Goal: Task Accomplishment & Management: Manage account settings

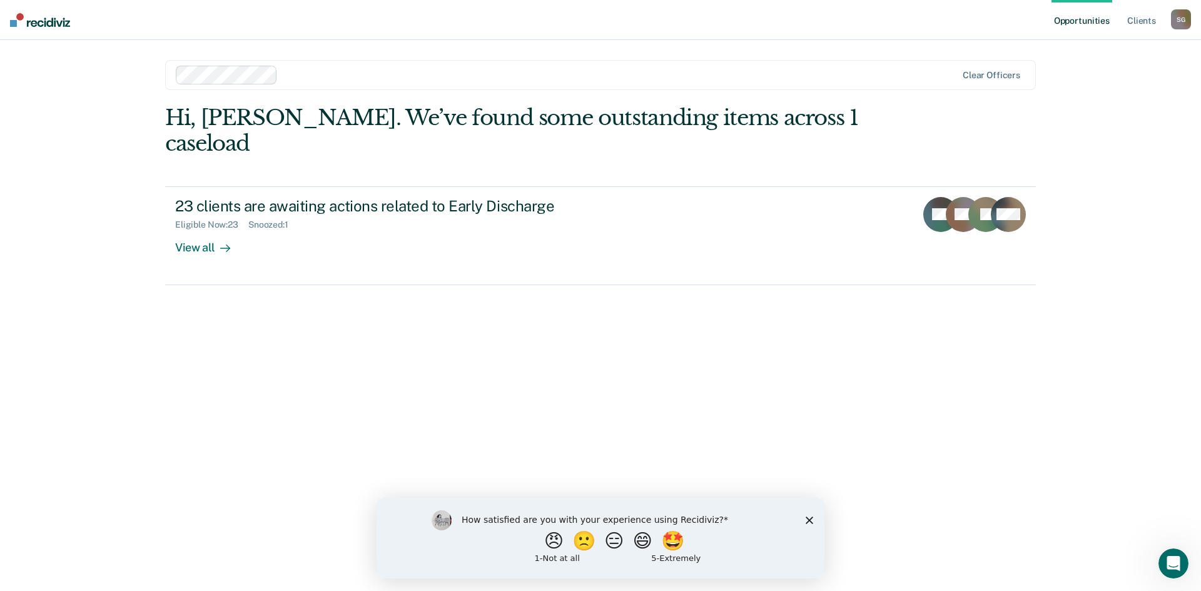
click at [809, 522] on icon "Close survey" at bounding box center [810, 520] width 8 height 8
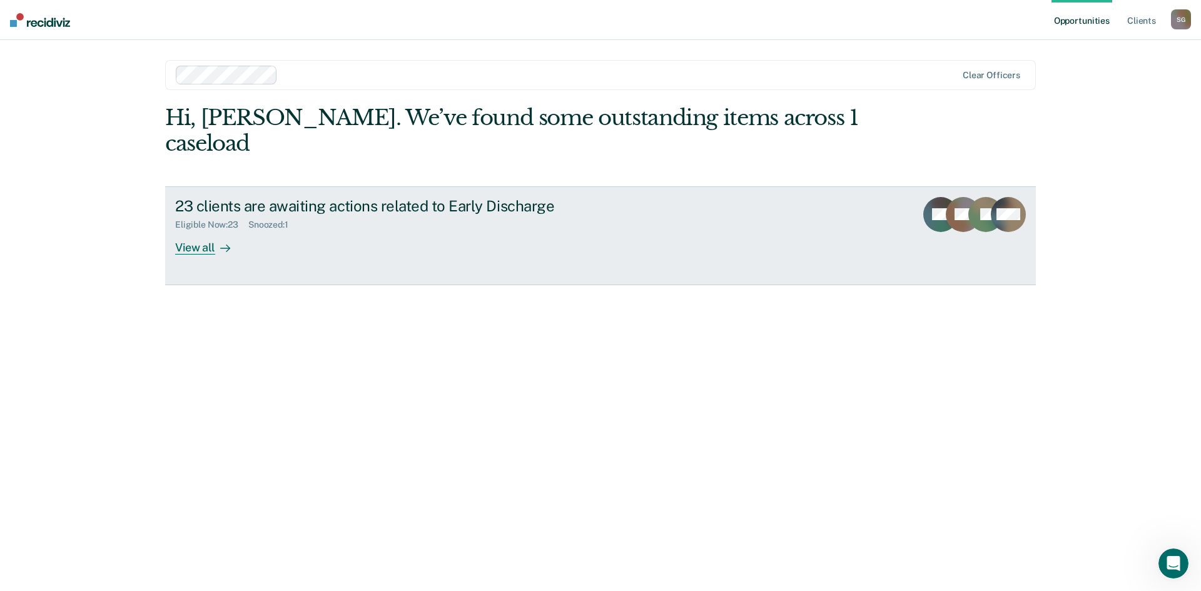
click at [188, 230] on div "View all" at bounding box center [210, 242] width 70 height 24
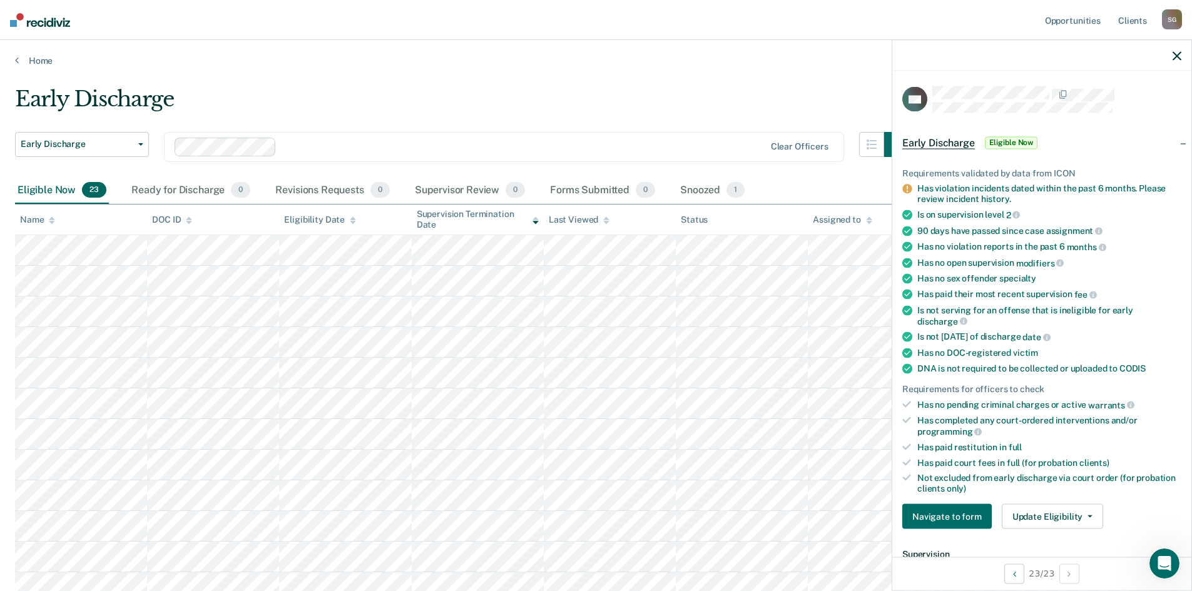
scroll to position [63, 0]
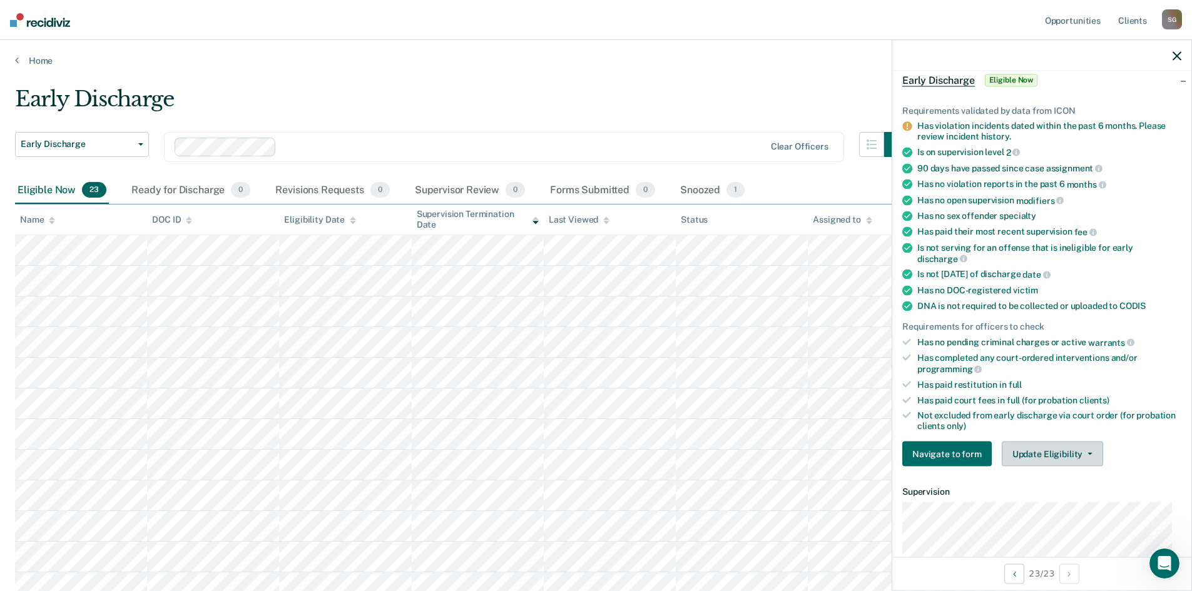
click at [1089, 454] on button "Update Eligibility" at bounding box center [1052, 454] width 101 height 25
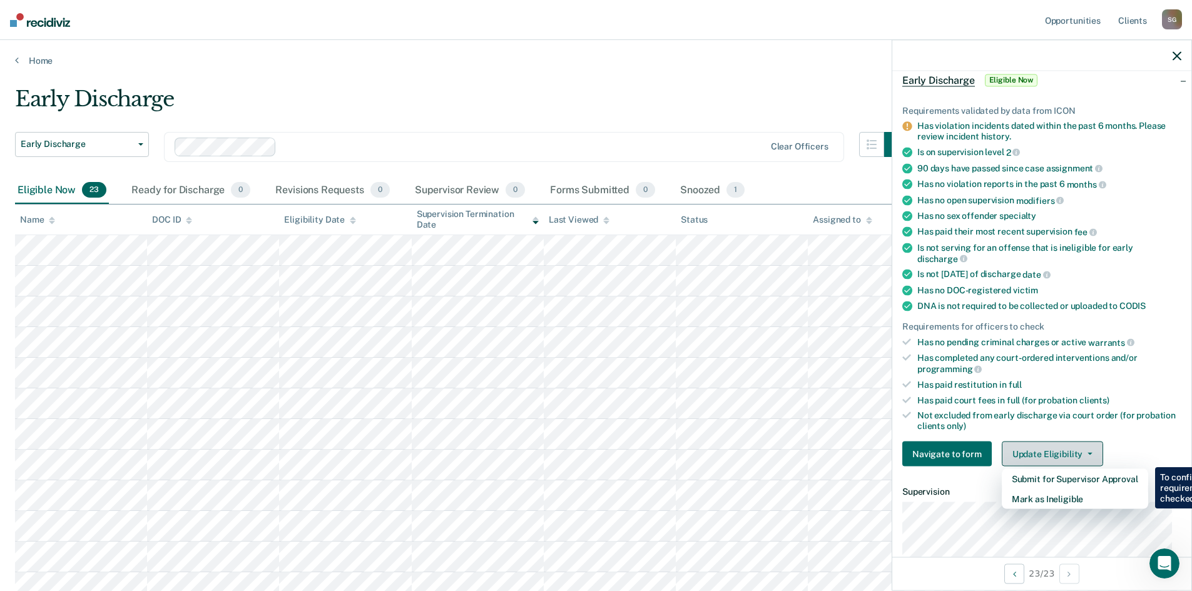
click at [1089, 450] on button "Update Eligibility" at bounding box center [1052, 454] width 101 height 25
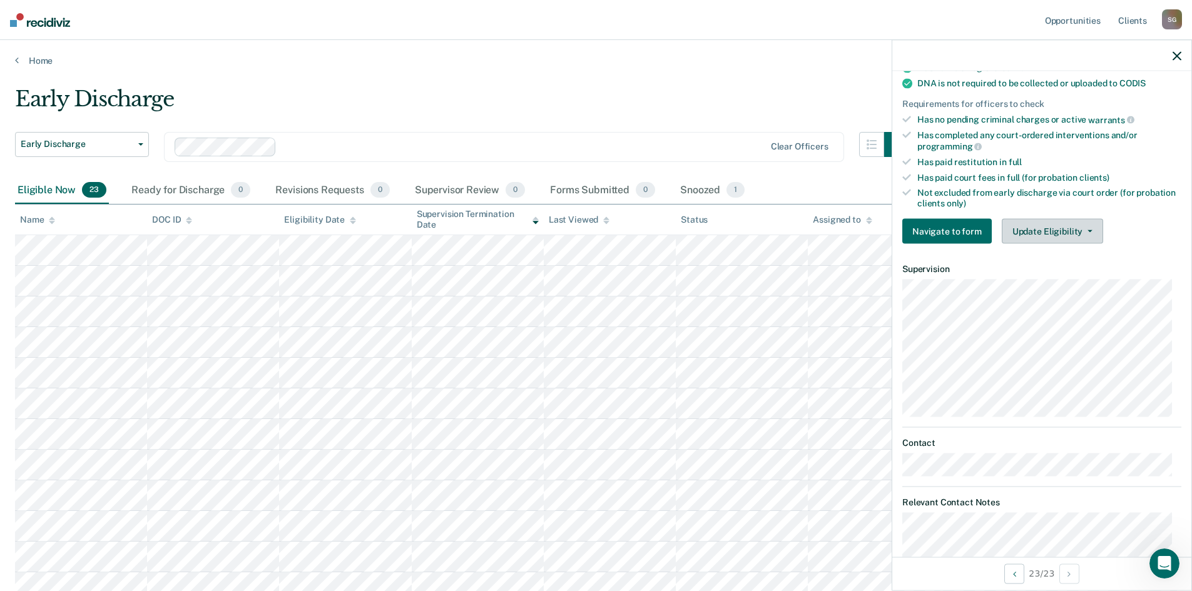
scroll to position [263, 0]
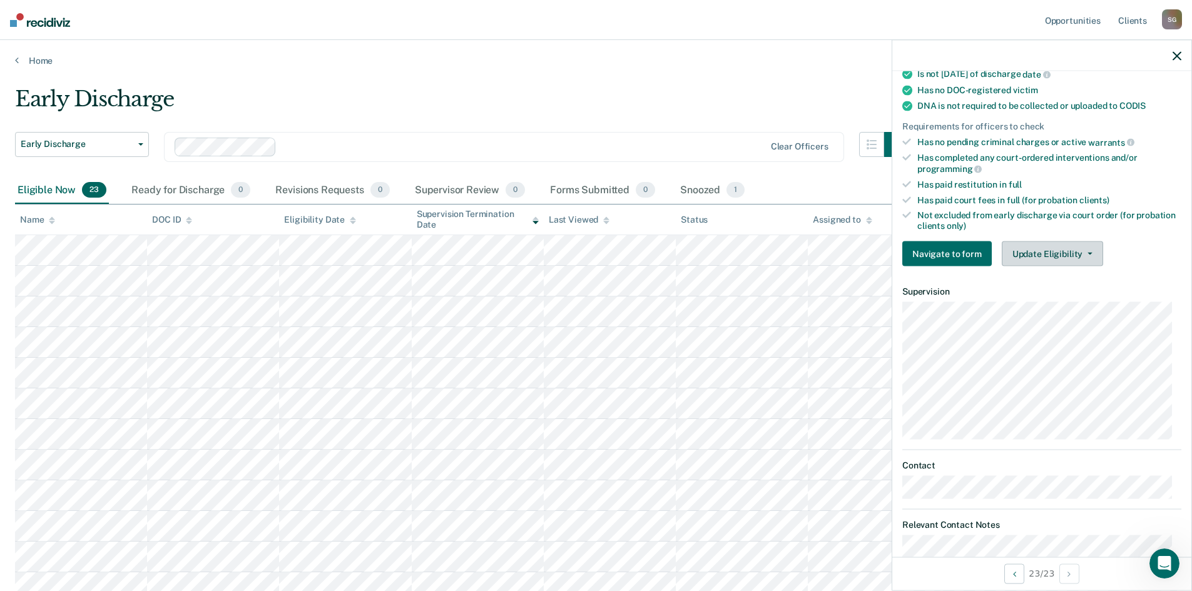
click at [1080, 254] on button "Update Eligibility" at bounding box center [1052, 253] width 101 height 25
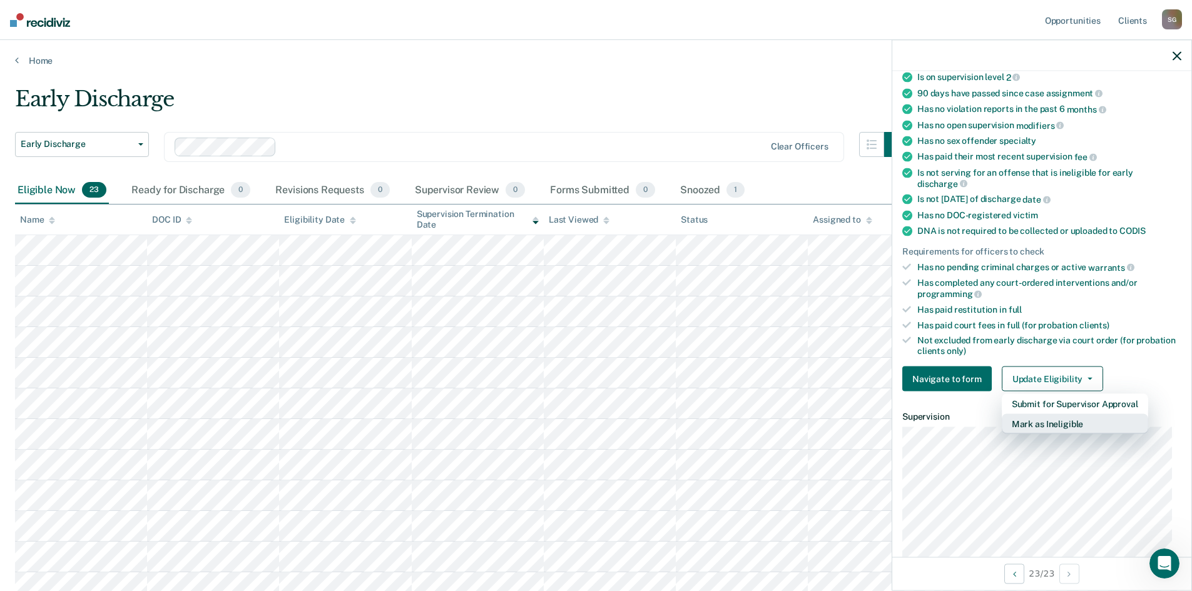
scroll to position [75, 0]
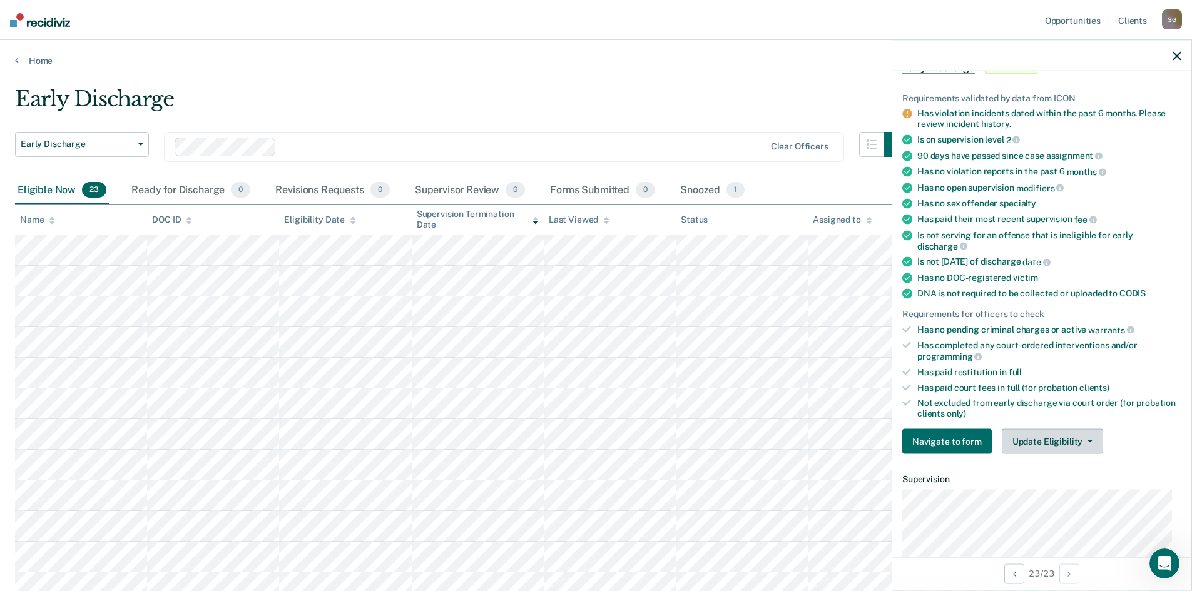
click at [1087, 440] on icon "button" at bounding box center [1089, 441] width 5 height 3
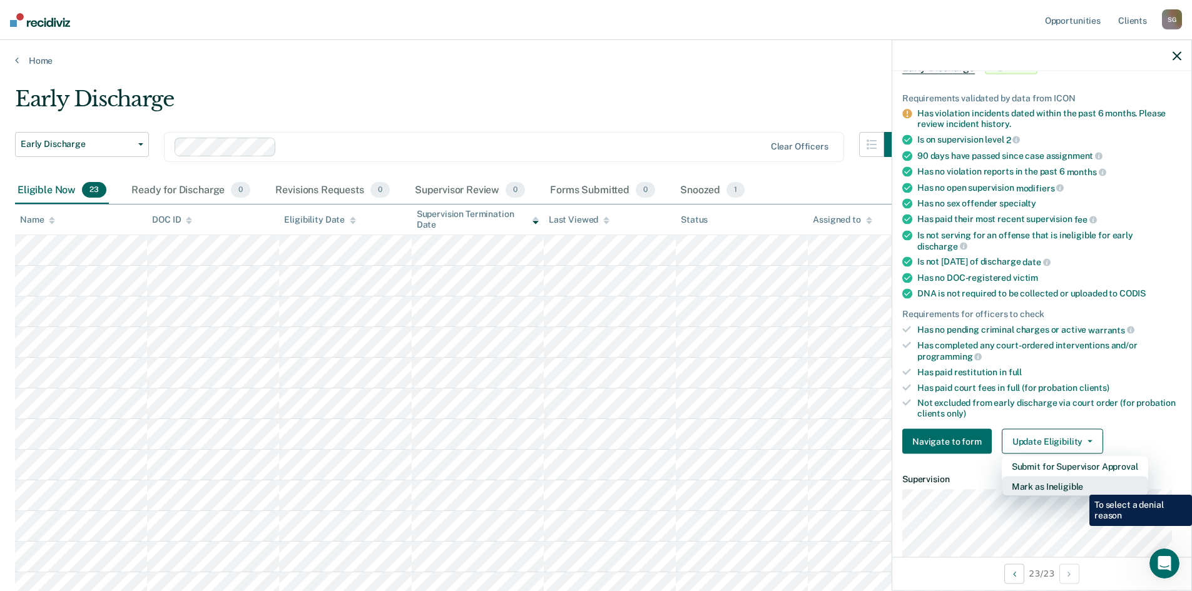
click at [1080, 485] on button "Mark as Ineligible" at bounding box center [1075, 487] width 146 height 20
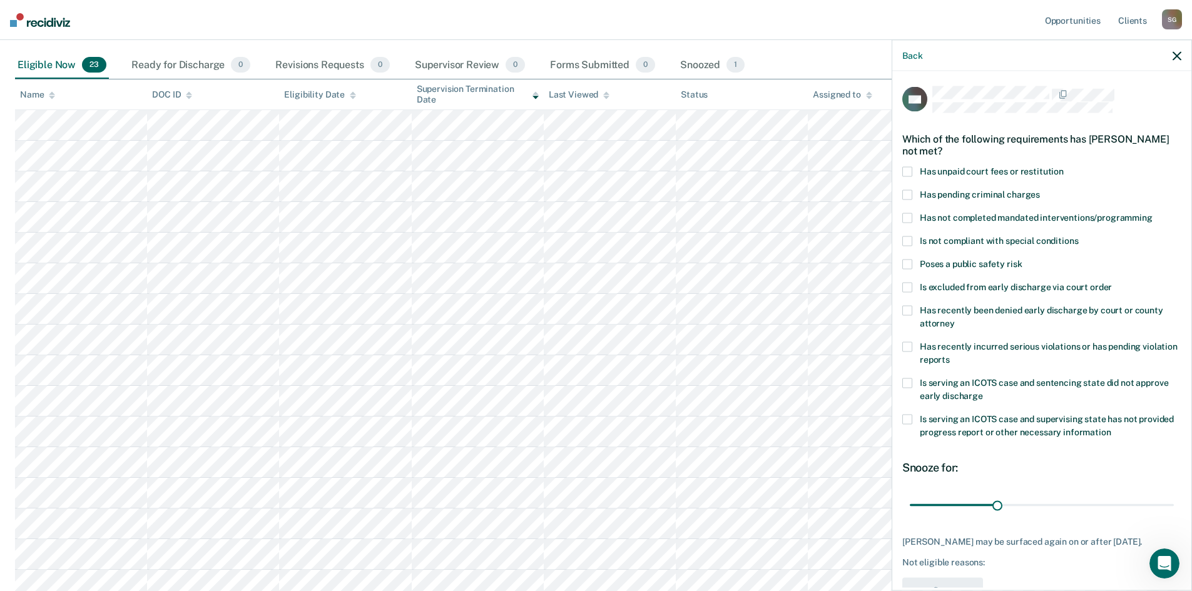
scroll to position [63, 0]
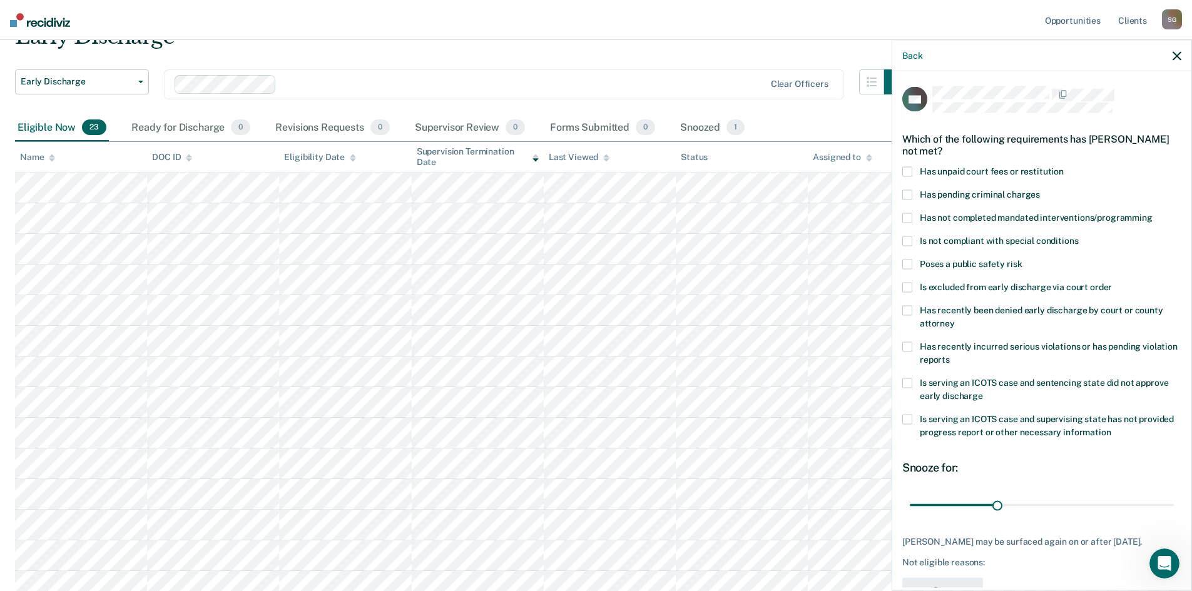
click at [1175, 58] on icon "button" at bounding box center [1176, 55] width 9 height 9
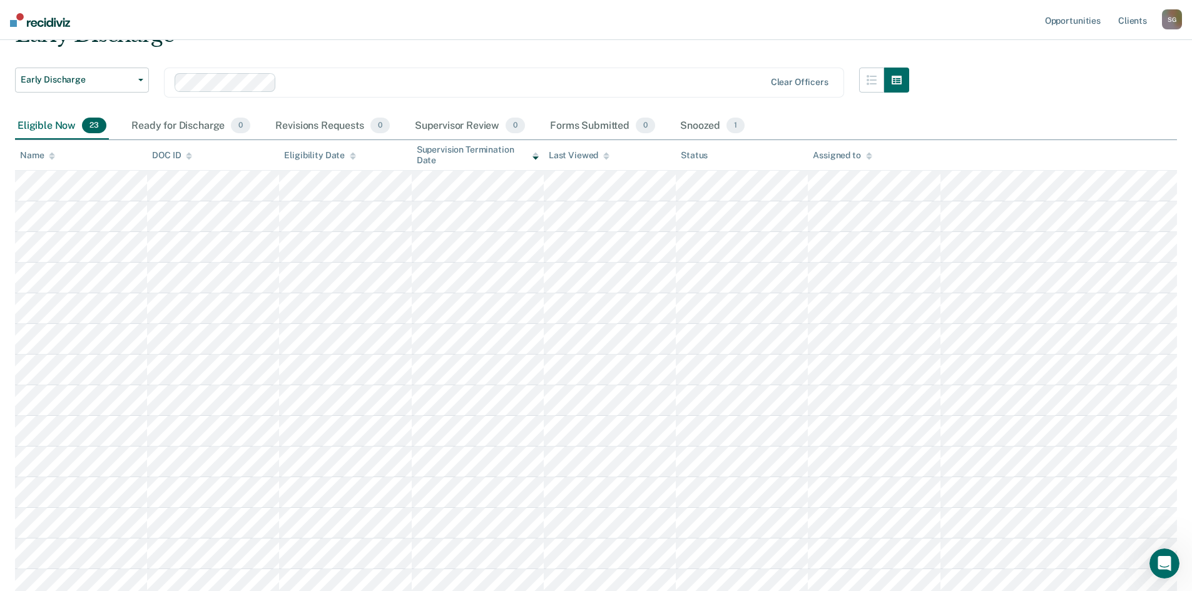
scroll to position [0, 0]
